Goal: Navigation & Orientation: Find specific page/section

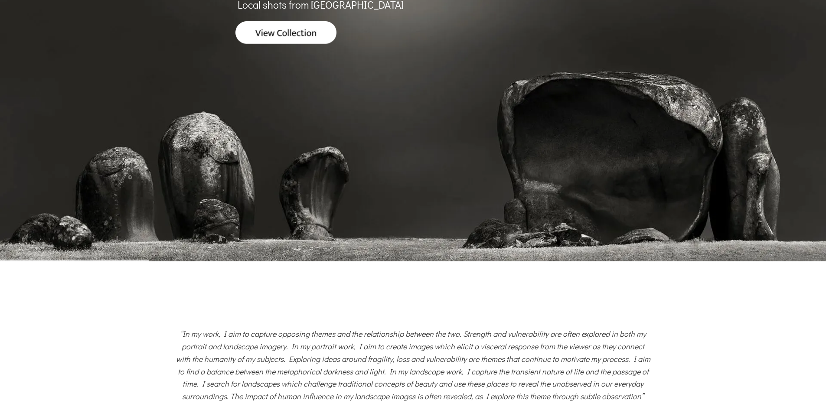
scroll to position [217, 0]
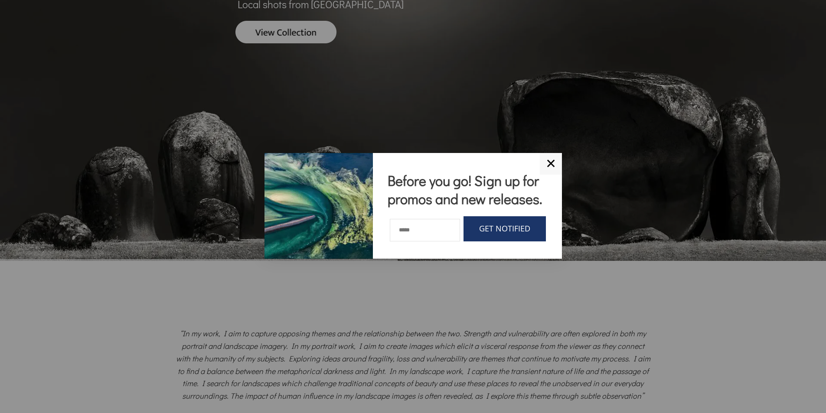
click at [556, 158] on link "✕" at bounding box center [551, 164] width 22 height 22
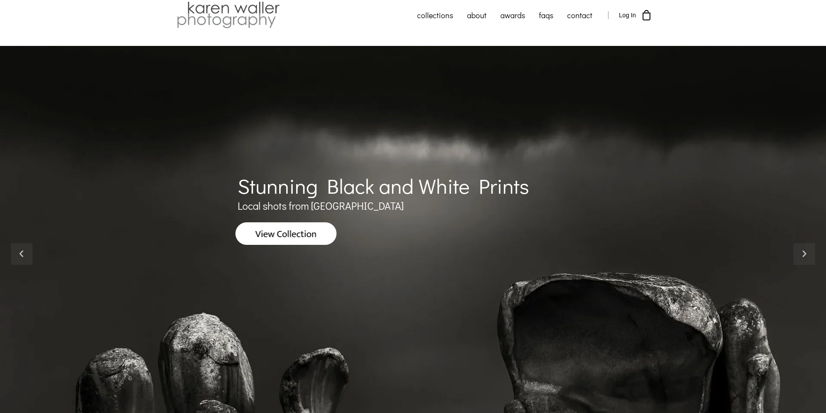
scroll to position [0, 0]
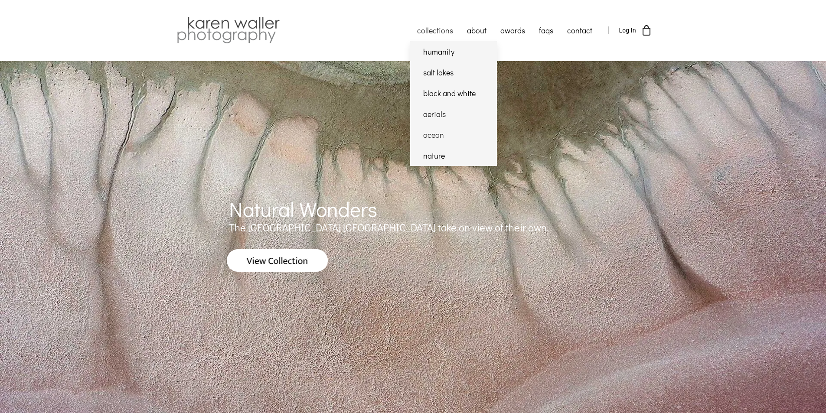
click at [436, 137] on link "ocean" at bounding box center [453, 134] width 87 height 21
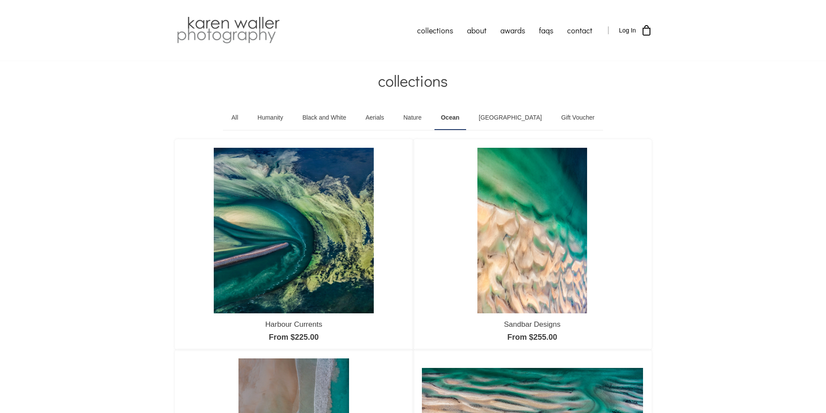
click at [388, 114] on link "Aerials" at bounding box center [375, 118] width 32 height 24
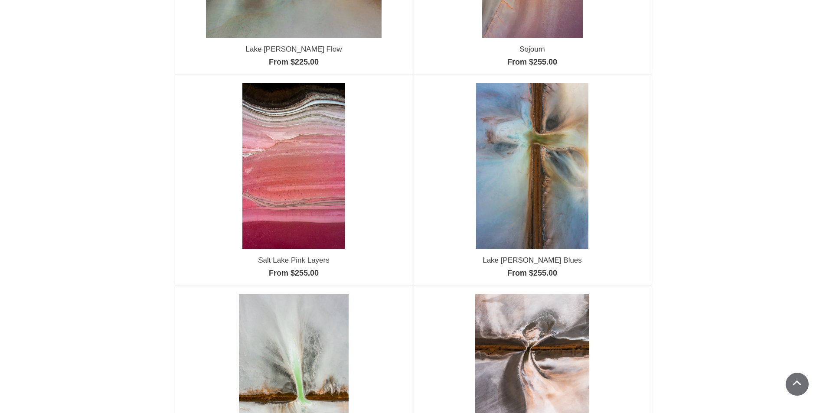
scroll to position [59, 0]
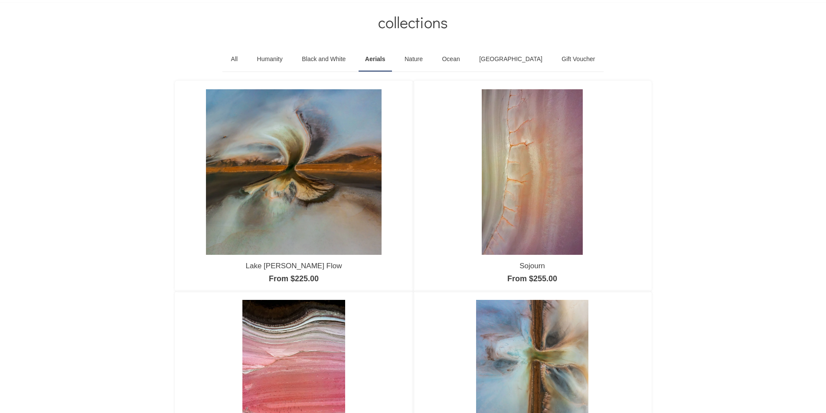
click at [423, 57] on link "Nature" at bounding box center [413, 59] width 31 height 24
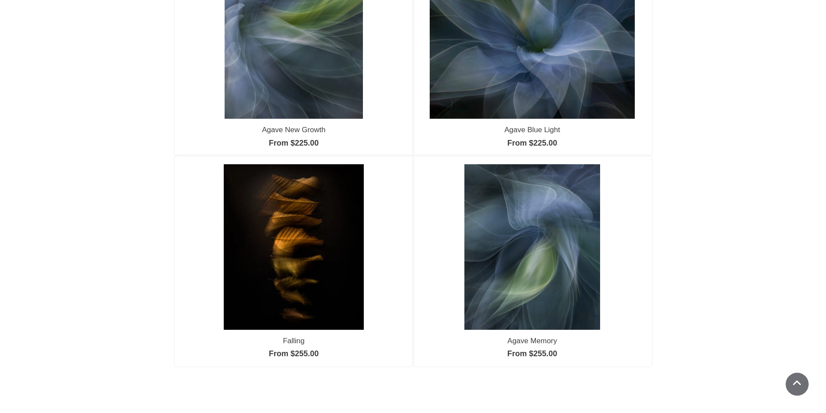
scroll to position [737, 0]
